Goal: Task Accomplishment & Management: Use online tool/utility

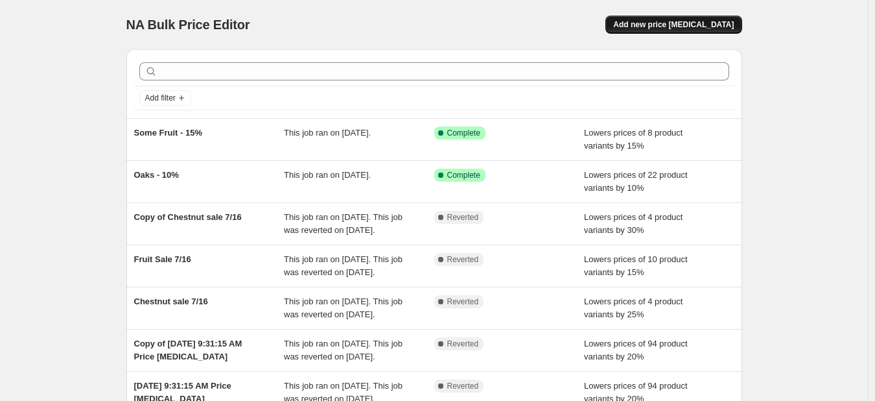
click at [691, 18] on button "Add new price [MEDICAL_DATA]" at bounding box center [674, 25] width 136 height 18
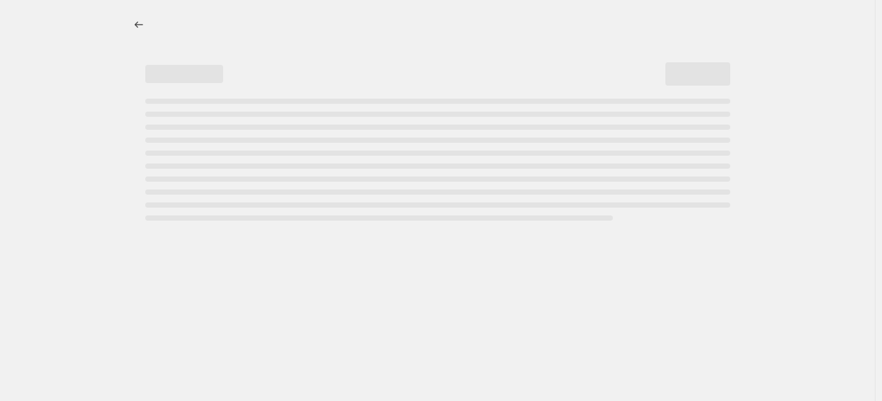
select select "percentage"
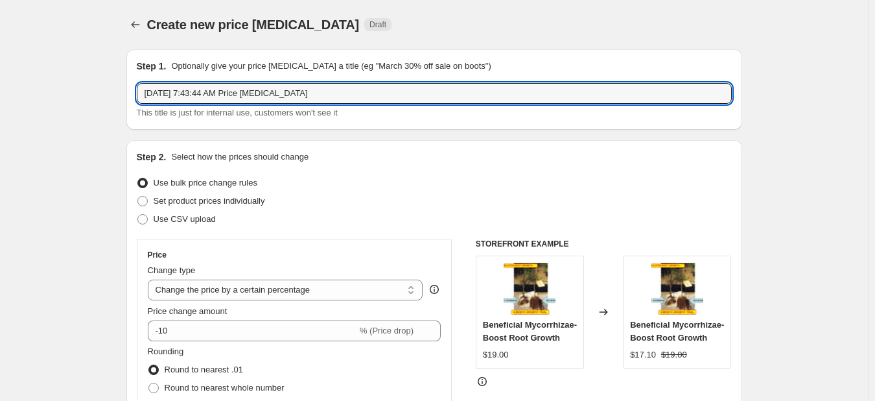
drag, startPoint x: 328, startPoint y: 95, endPoint x: -5, endPoint y: 82, distance: 332.9
click at [0, 82] on html "Home Settings Plans Skip to content Create new price [MEDICAL_DATA]. This page …" at bounding box center [437, 200] width 875 height 401
click at [363, 169] on div "Step 2. Select how the prices should change Use bulk price change rules Set pro…" at bounding box center [434, 367] width 595 height 435
click at [191, 97] on input "PAw PAw 15%" at bounding box center [434, 93] width 595 height 21
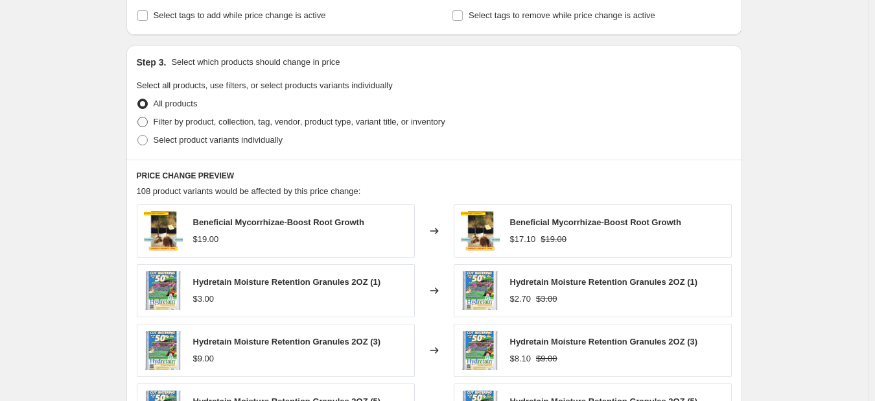
scroll to position [519, 0]
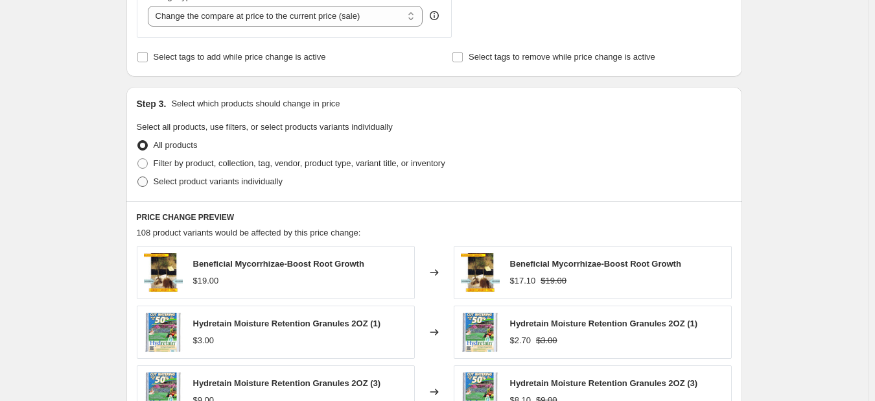
type input "PAw PAw 10%"
click at [171, 181] on span "Select product variants individually" at bounding box center [218, 181] width 129 height 10
click at [138, 177] on input "Select product variants individually" at bounding box center [137, 176] width 1 height 1
radio input "true"
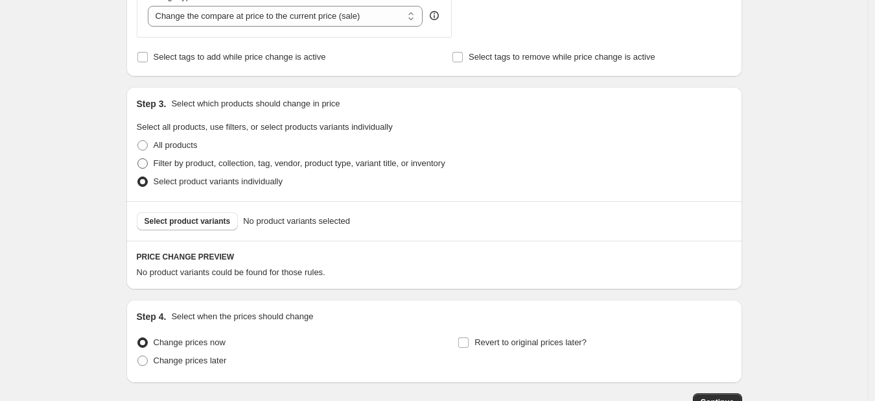
click at [191, 166] on span "Filter by product, collection, tag, vendor, product type, variant title, or inv…" at bounding box center [300, 163] width 292 height 10
click at [138, 159] on input "Filter by product, collection, tag, vendor, product type, variant title, or inv…" at bounding box center [137, 158] width 1 height 1
radio input "true"
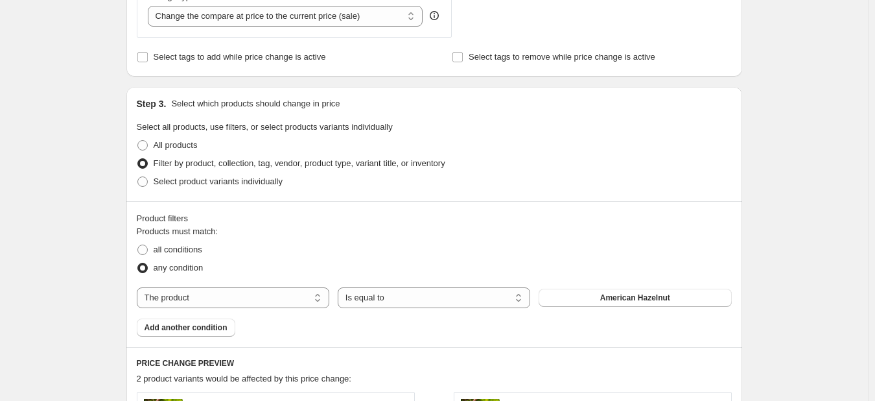
scroll to position [584, 0]
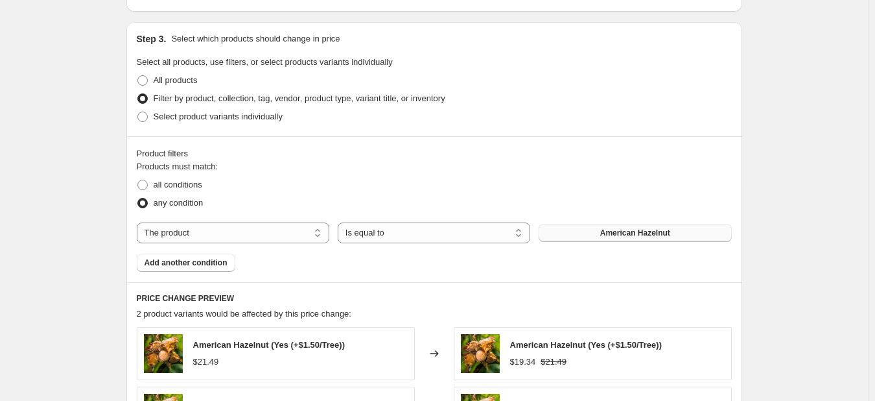
click at [620, 233] on span "American Hazelnut" at bounding box center [636, 233] width 70 height 10
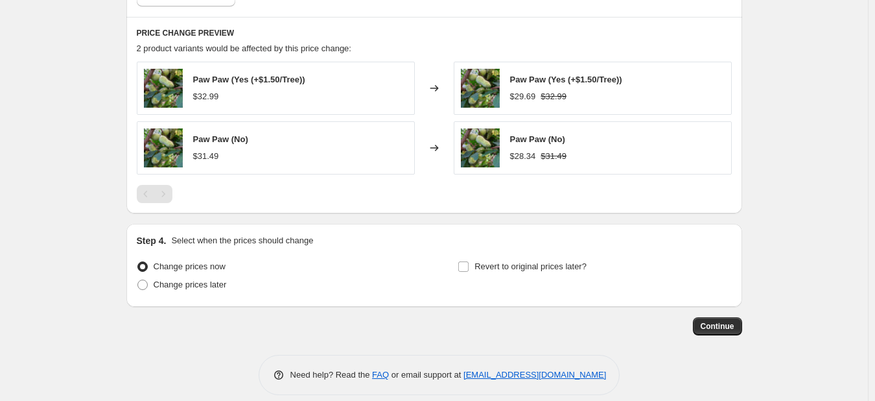
scroll to position [863, 0]
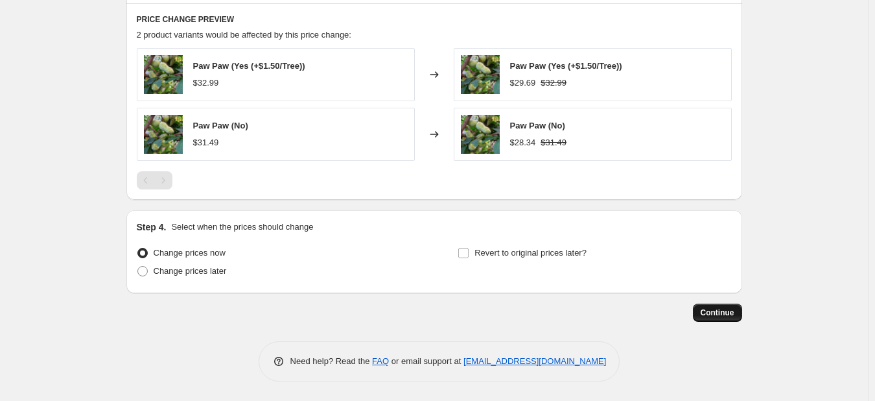
click at [724, 313] on span "Continue" at bounding box center [718, 312] width 34 height 10
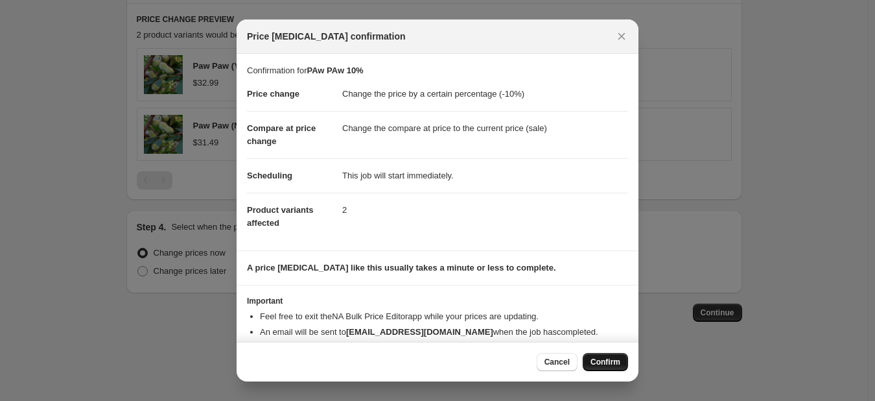
click at [597, 357] on span "Confirm" at bounding box center [606, 362] width 30 height 10
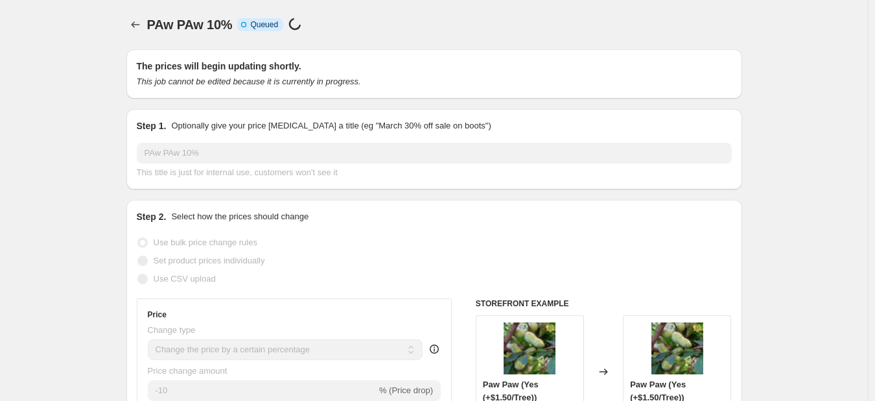
select select "percentage"
